Goal: Communication & Community: Answer question/provide support

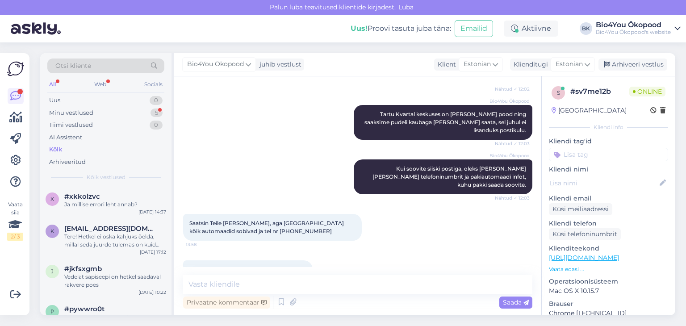
scroll to position [491, 0]
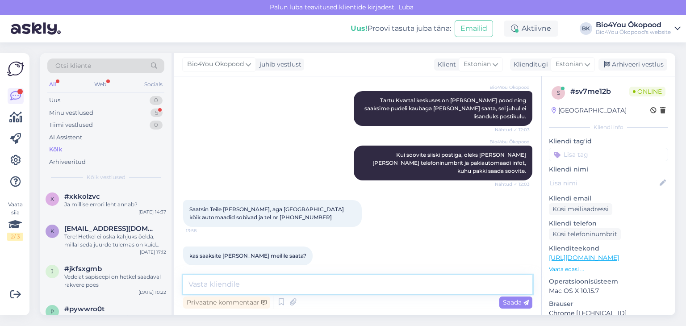
click at [293, 284] on textarea at bounding box center [357, 284] width 349 height 19
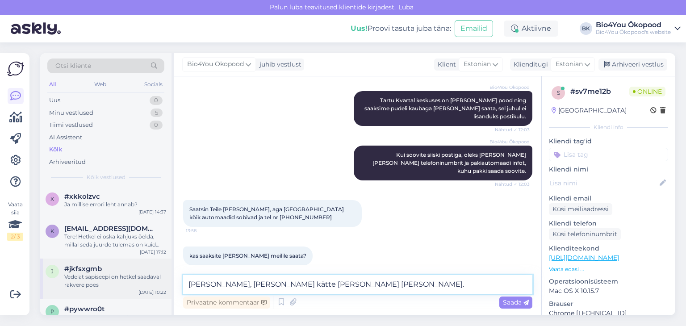
drag, startPoint x: 211, startPoint y: 285, endPoint x: 154, endPoint y: 273, distance: 58.0
click at [154, 273] on div "Otsi kliente All Web Socials Uus 0 Minu vestlused 5 Tiimi vestlused 0 AI Assist…" at bounding box center [357, 184] width 635 height 262
type textarea "[PERSON_NAME] kätte [PERSON_NAME] [PERSON_NAME]."
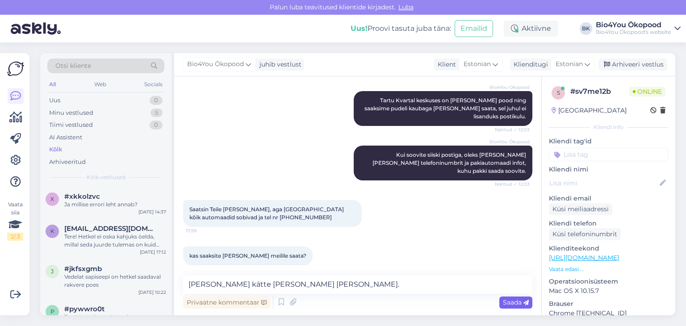
click at [516, 299] on span "Saada" at bounding box center [516, 302] width 26 height 8
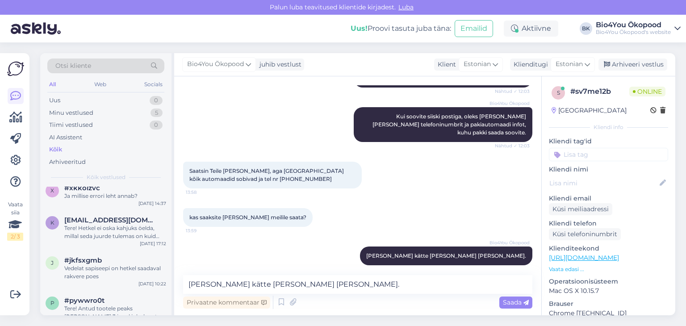
scroll to position [0, 0]
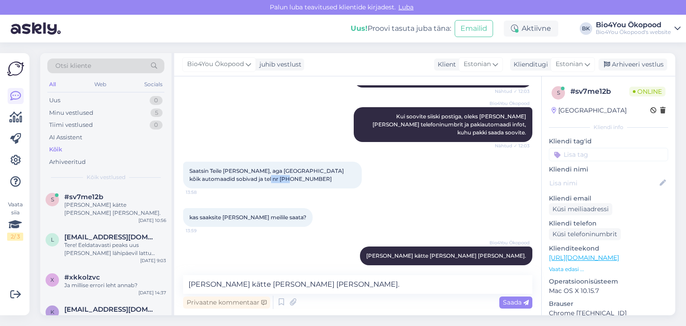
drag, startPoint x: 291, startPoint y: 170, endPoint x: 268, endPoint y: 170, distance: 23.2
click at [268, 170] on div "Saatsin Teile [PERSON_NAME], aga [GEOGRAPHIC_DATA] kõik automaadid sobivad ja t…" at bounding box center [272, 175] width 179 height 27
copy span "5058497"
click at [345, 213] on div "kas saaksite [PERSON_NAME] meilile saata? 13:59" at bounding box center [357, 217] width 349 height 38
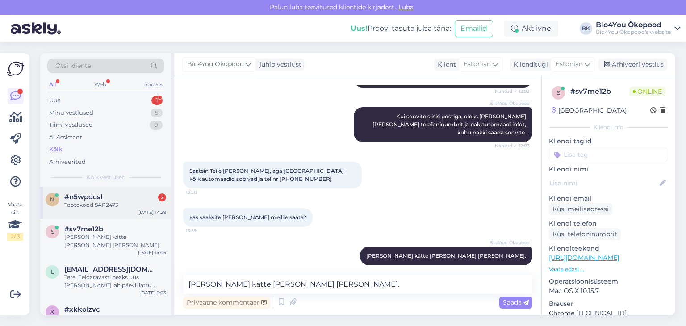
click at [118, 193] on div "#n5wpdcsl 2" at bounding box center [115, 197] width 102 height 8
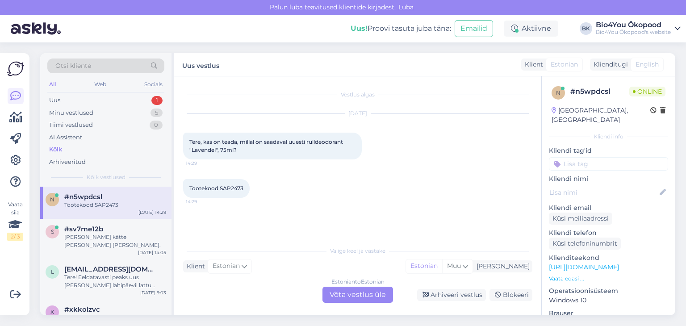
click at [362, 288] on div "Estonian to Estonian Võta vestlus üle" at bounding box center [358, 295] width 71 height 16
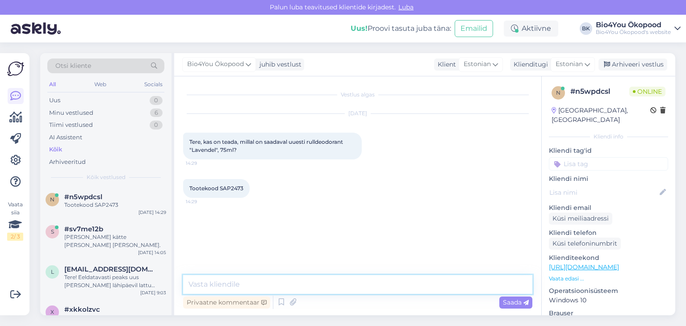
click at [270, 284] on textarea at bounding box center [357, 284] width 349 height 19
type textarea "Tere!"
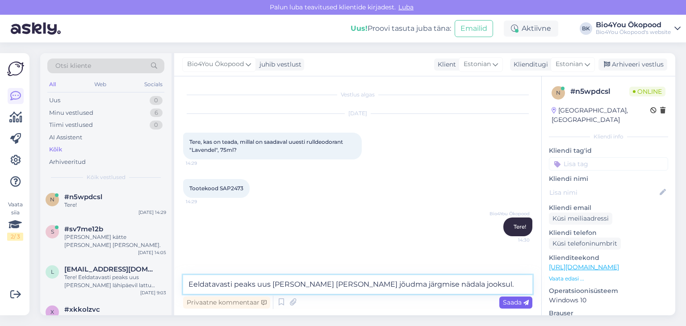
type textarea "Eeldatavasti peaks uus [PERSON_NAME] [PERSON_NAME] jõudma järgmise nädala jooks…"
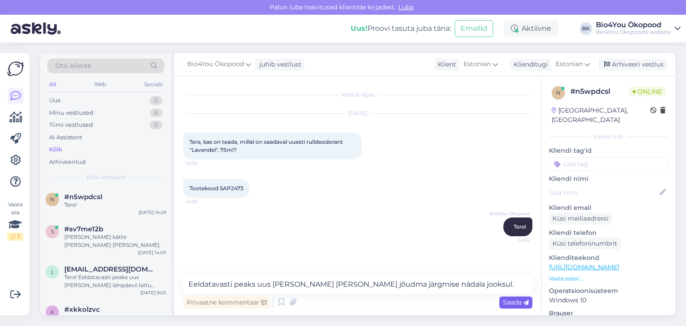
click at [509, 302] on span "Saada" at bounding box center [516, 302] width 26 height 8
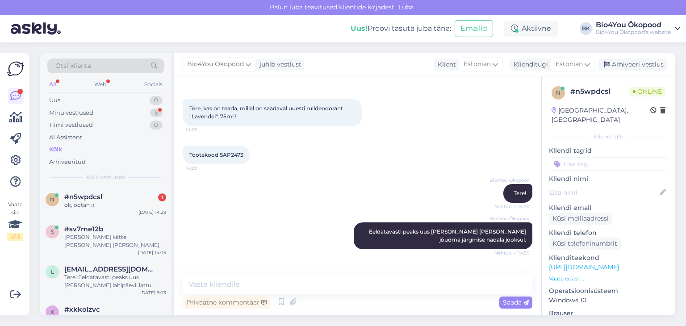
scroll to position [72, 0]
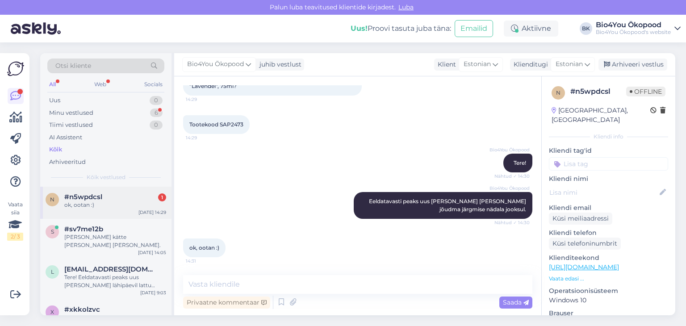
click at [103, 197] on div "#n5wpdcsl 1" at bounding box center [115, 197] width 102 height 8
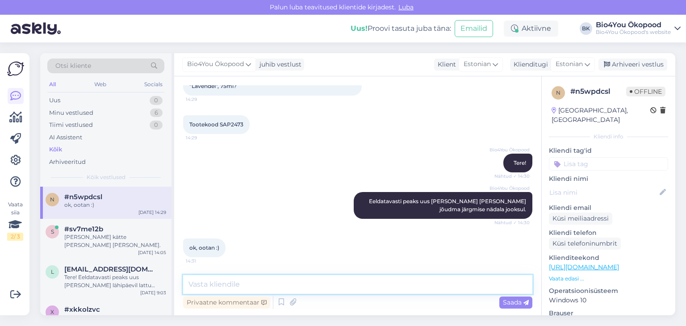
click at [232, 280] on textarea at bounding box center [357, 284] width 349 height 19
type textarea "Ilusat päeva jätku!"
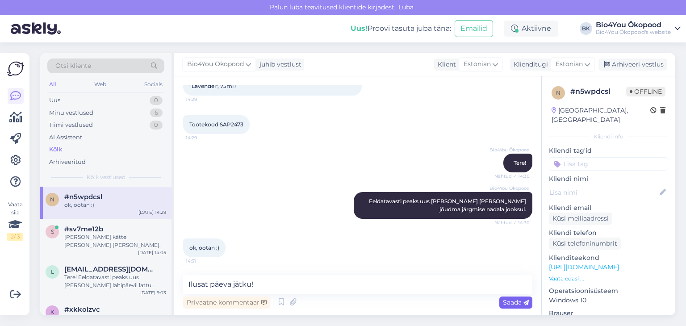
click at [508, 302] on span "Saada" at bounding box center [516, 302] width 26 height 8
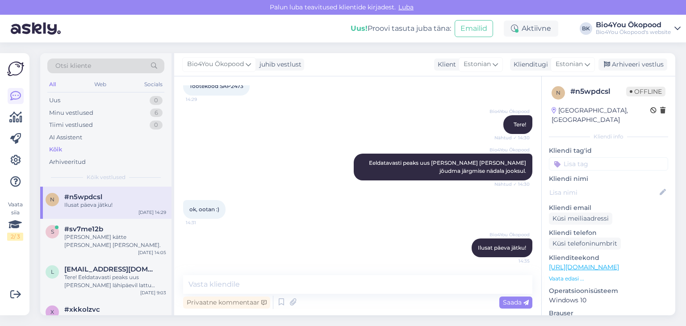
scroll to position [110, 0]
